Goal: Information Seeking & Learning: Check status

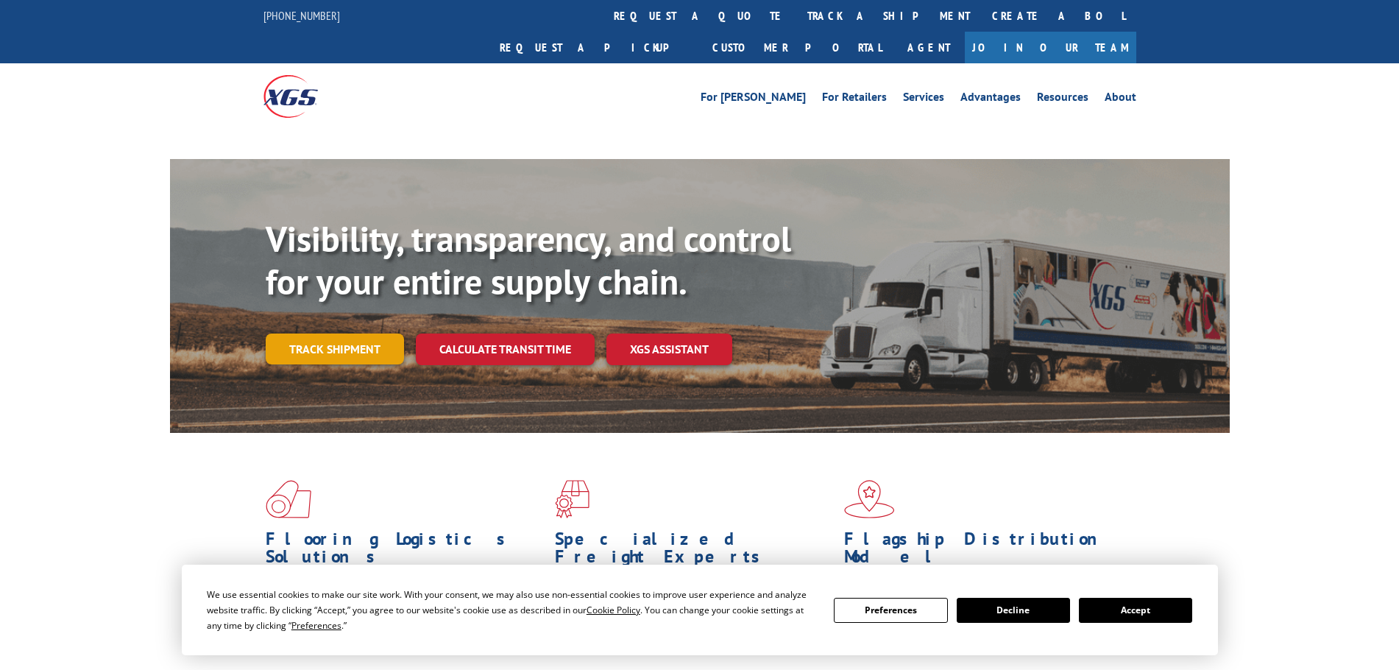
click at [337, 333] on link "Track shipment" at bounding box center [335, 348] width 138 height 31
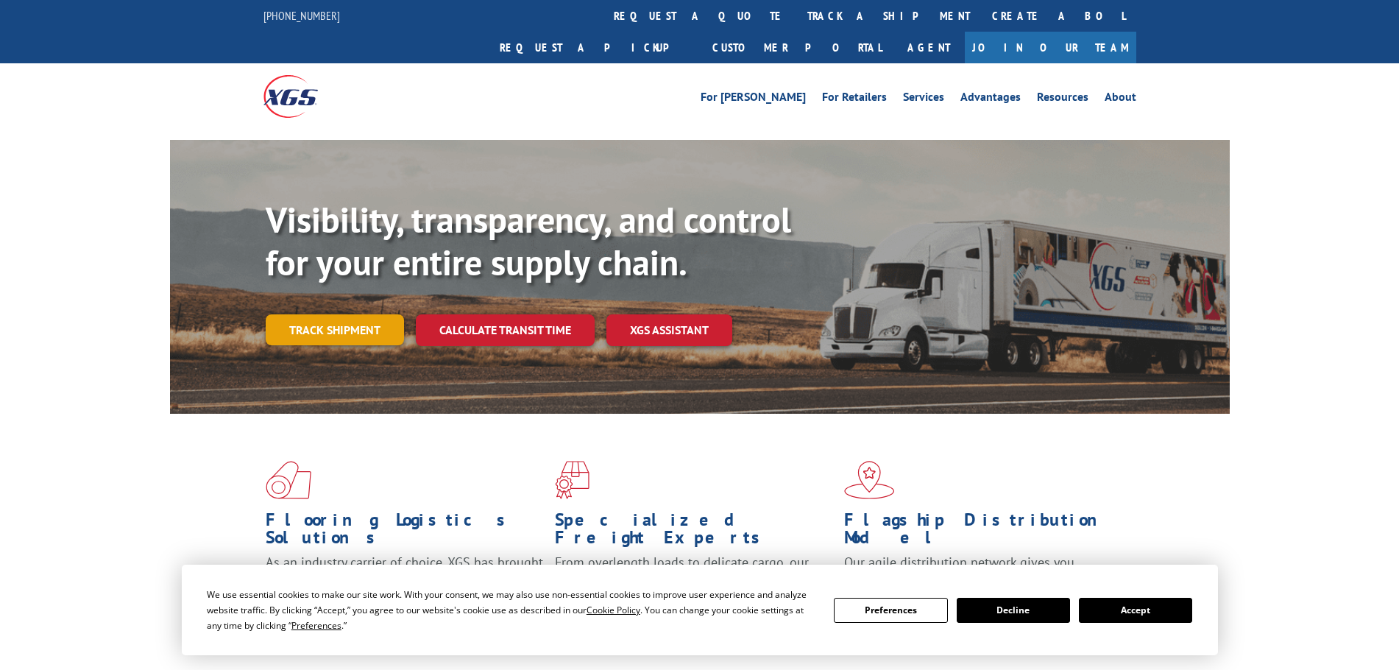
click at [314, 314] on link "Track shipment" at bounding box center [335, 329] width 138 height 31
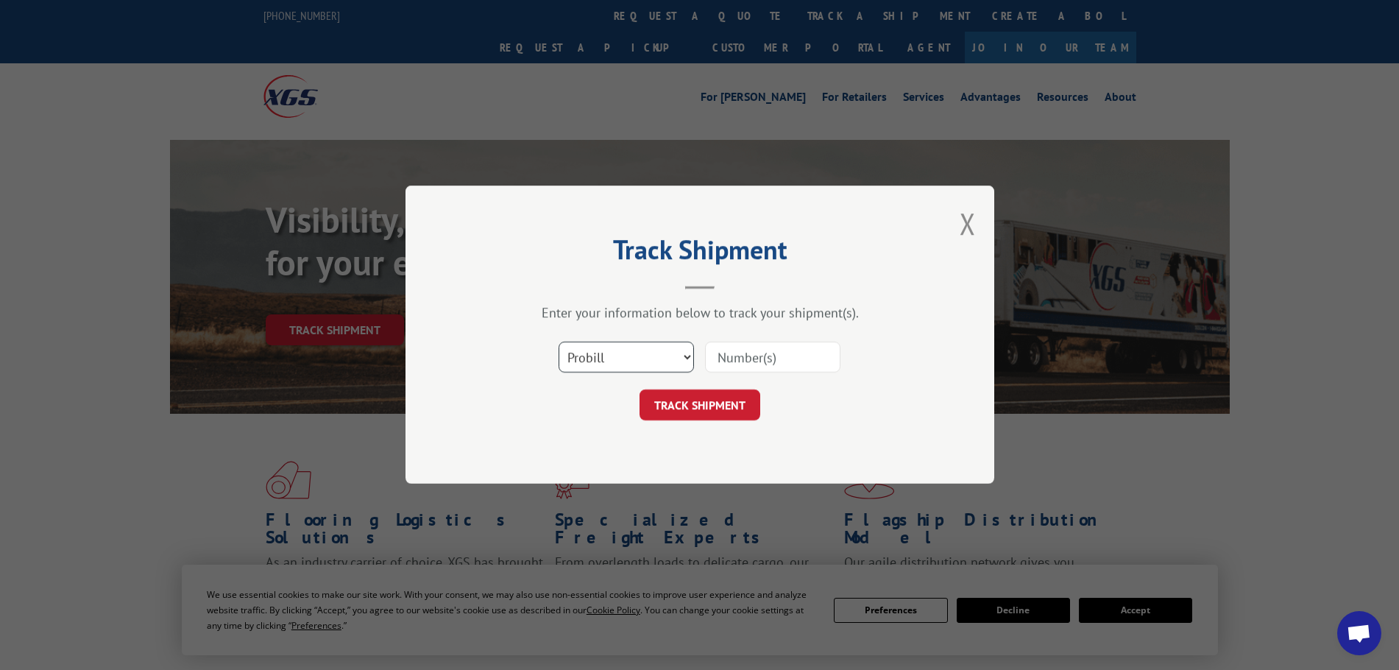
click at [632, 351] on select "Select category... Probill BOL PO" at bounding box center [626, 357] width 135 height 31
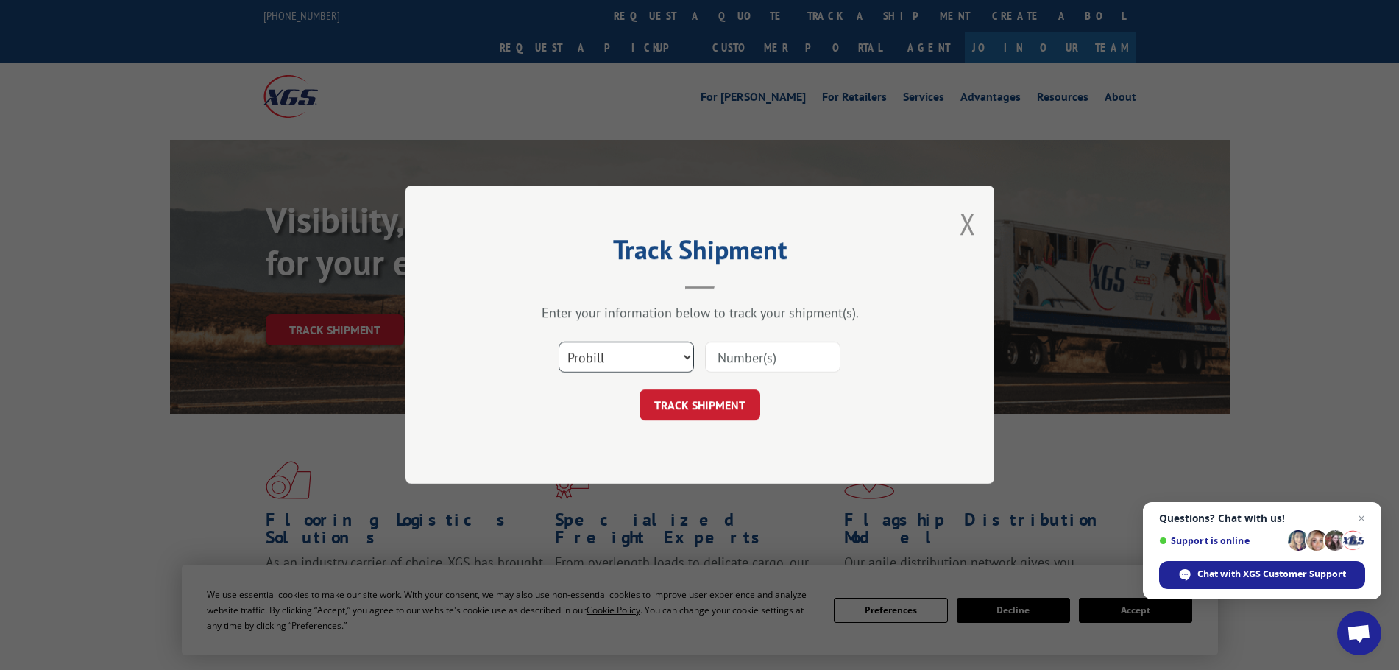
select select "bol"
click at [559, 342] on select "Select category... Probill BOL PO" at bounding box center [626, 357] width 135 height 31
paste input "0894449621"
type input "0894449621"
click at [728, 407] on button "TRACK SHIPMENT" at bounding box center [699, 405] width 121 height 31
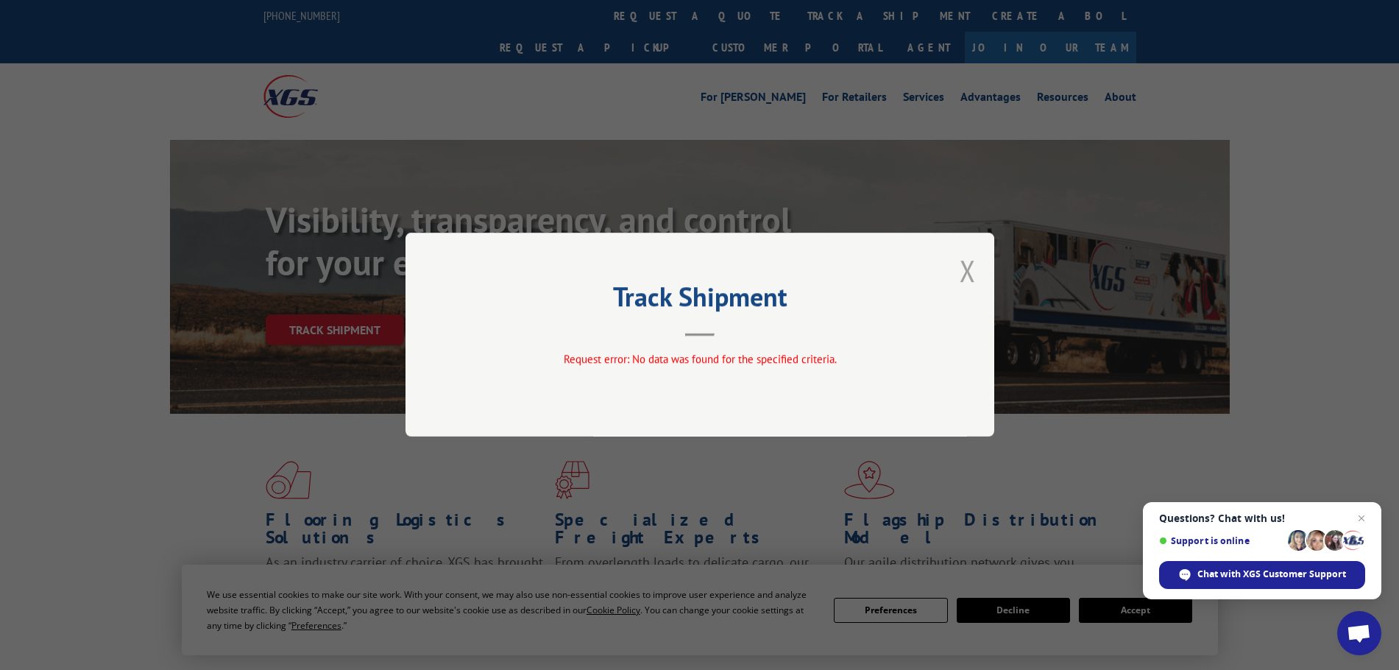
click at [963, 266] on button "Close modal" at bounding box center [968, 270] width 16 height 39
